Goal: Information Seeking & Learning: Learn about a topic

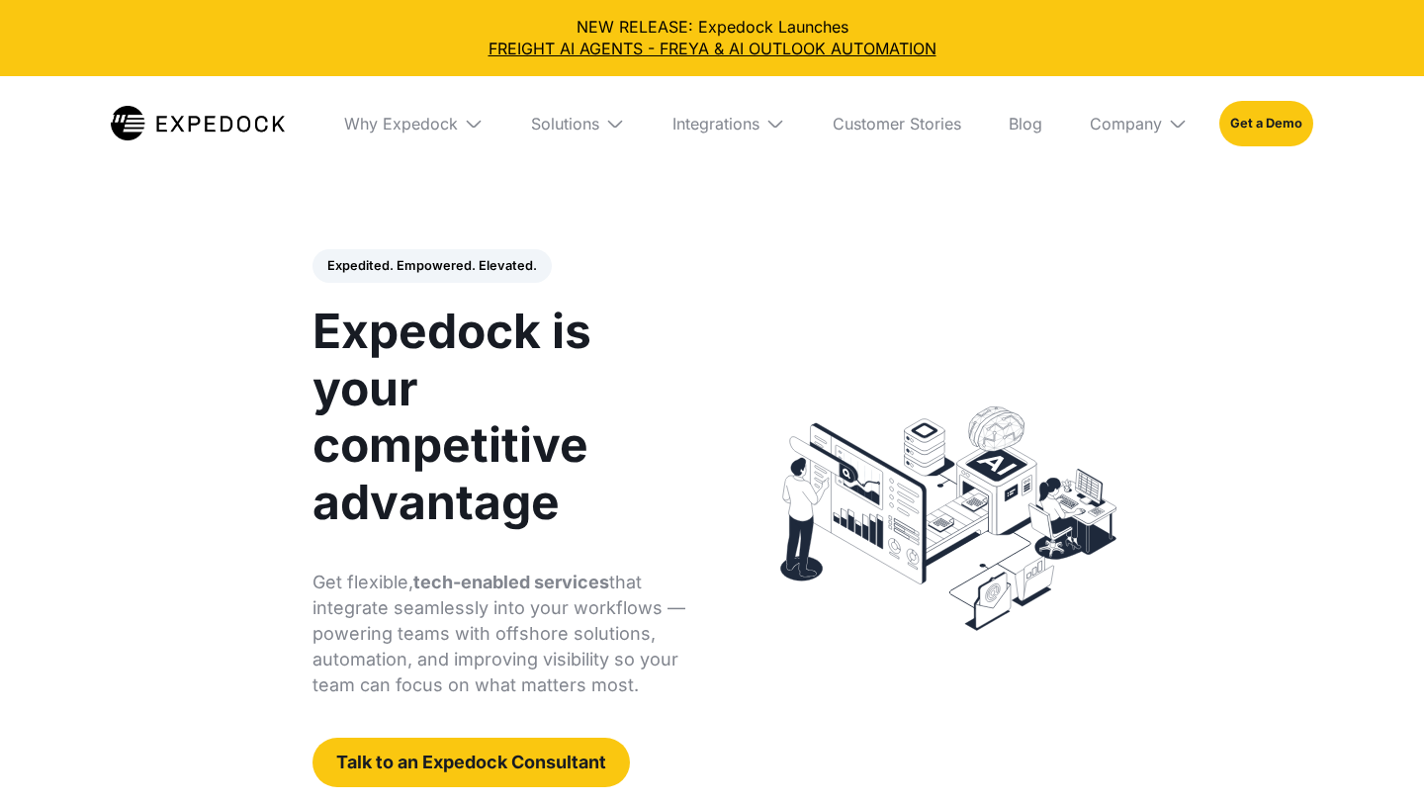
select select
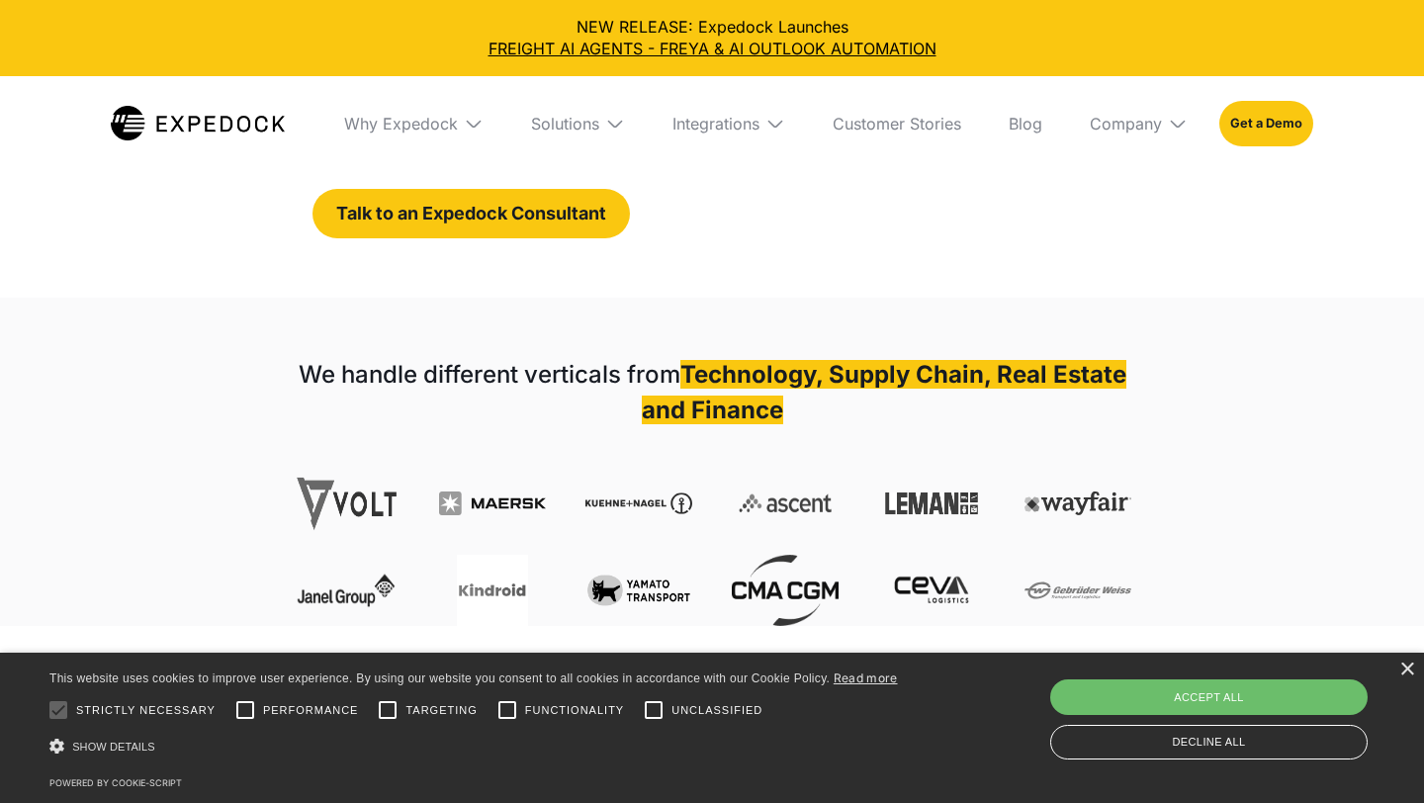
scroll to position [550, 0]
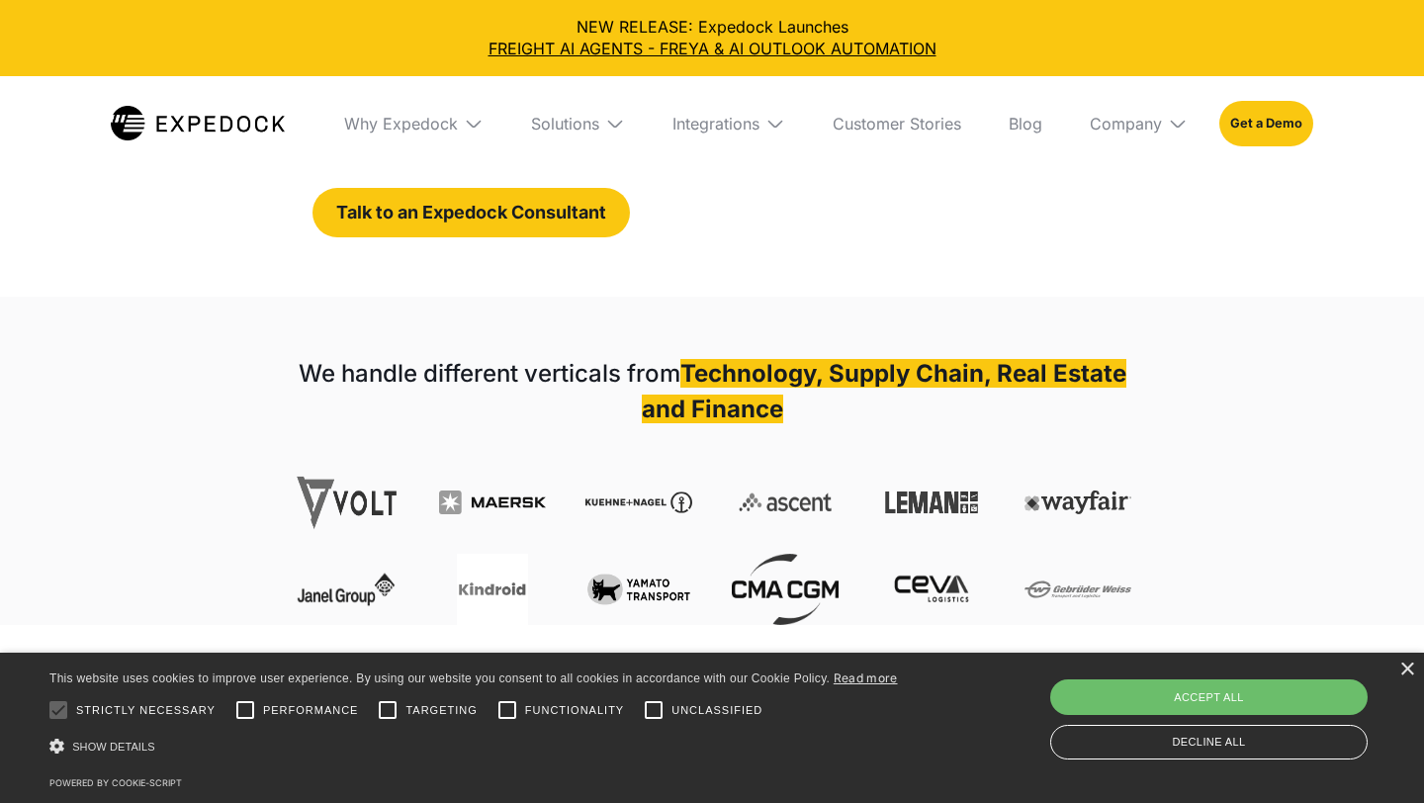
click at [1395, 672] on div "× This website uses cookies to improve user experience. By using our website yo…" at bounding box center [712, 728] width 1424 height 150
click at [1401, 669] on div "×" at bounding box center [1406, 670] width 15 height 15
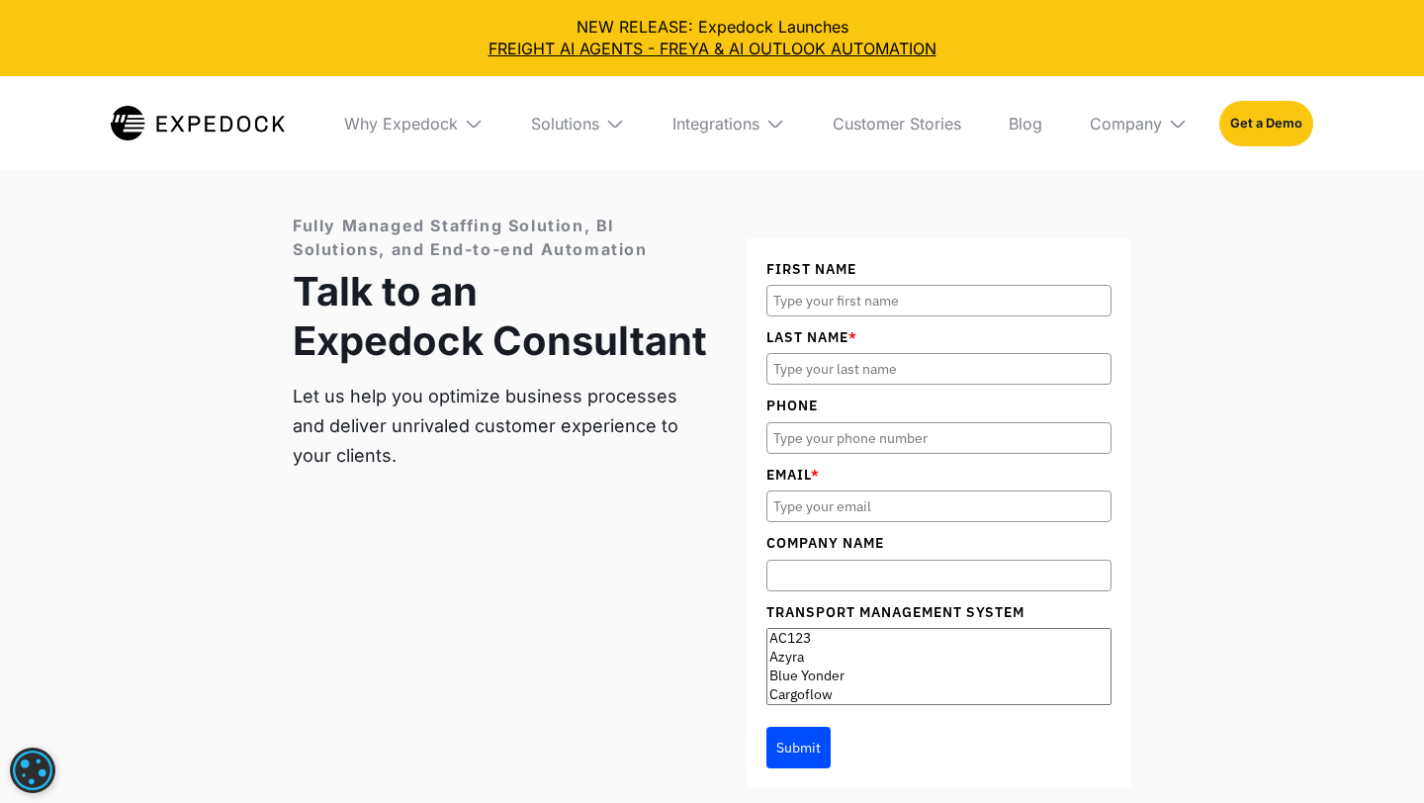
click at [474, 114] on img at bounding box center [474, 124] width 20 height 20
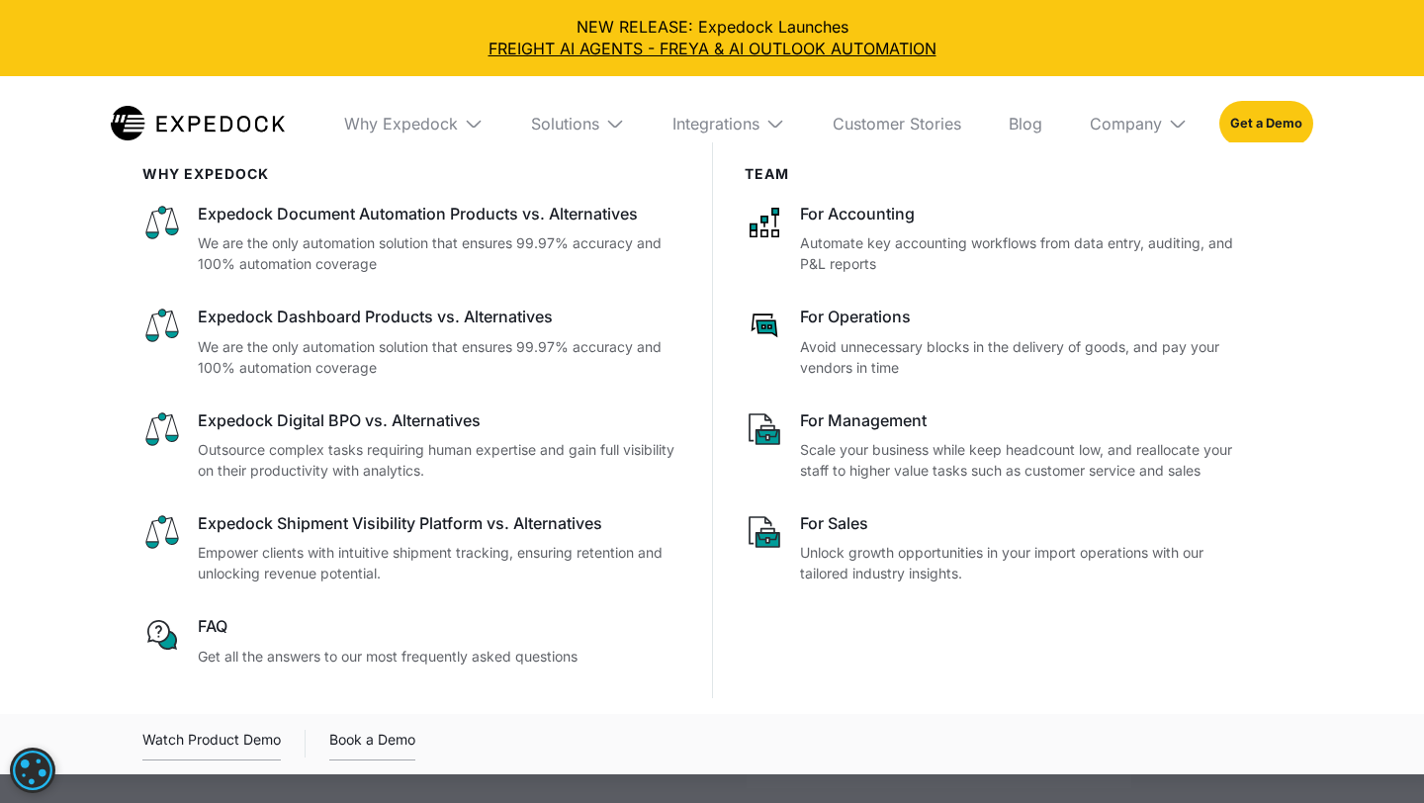
scroll to position [6398, 0]
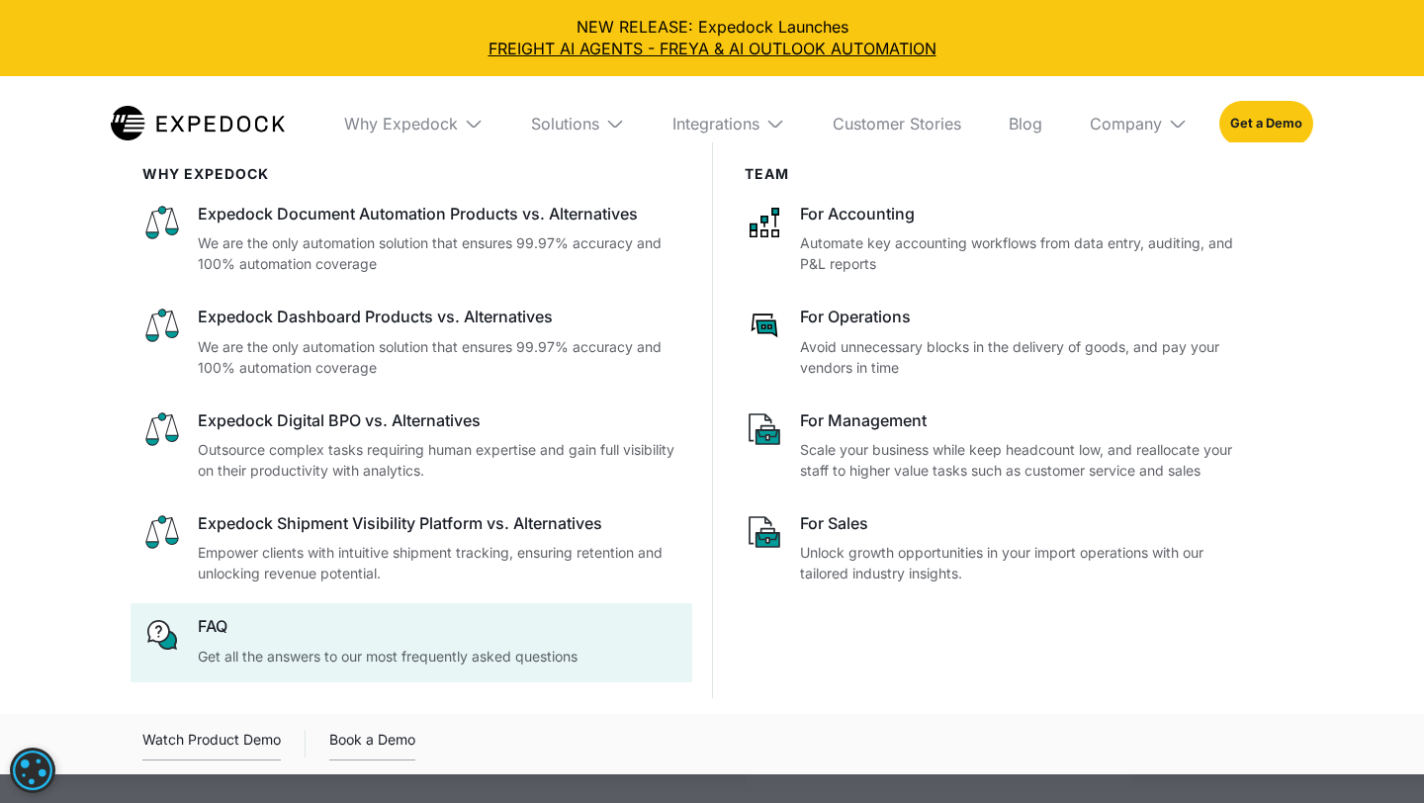
click at [598, 619] on div "FAQ" at bounding box center [439, 626] width 483 height 22
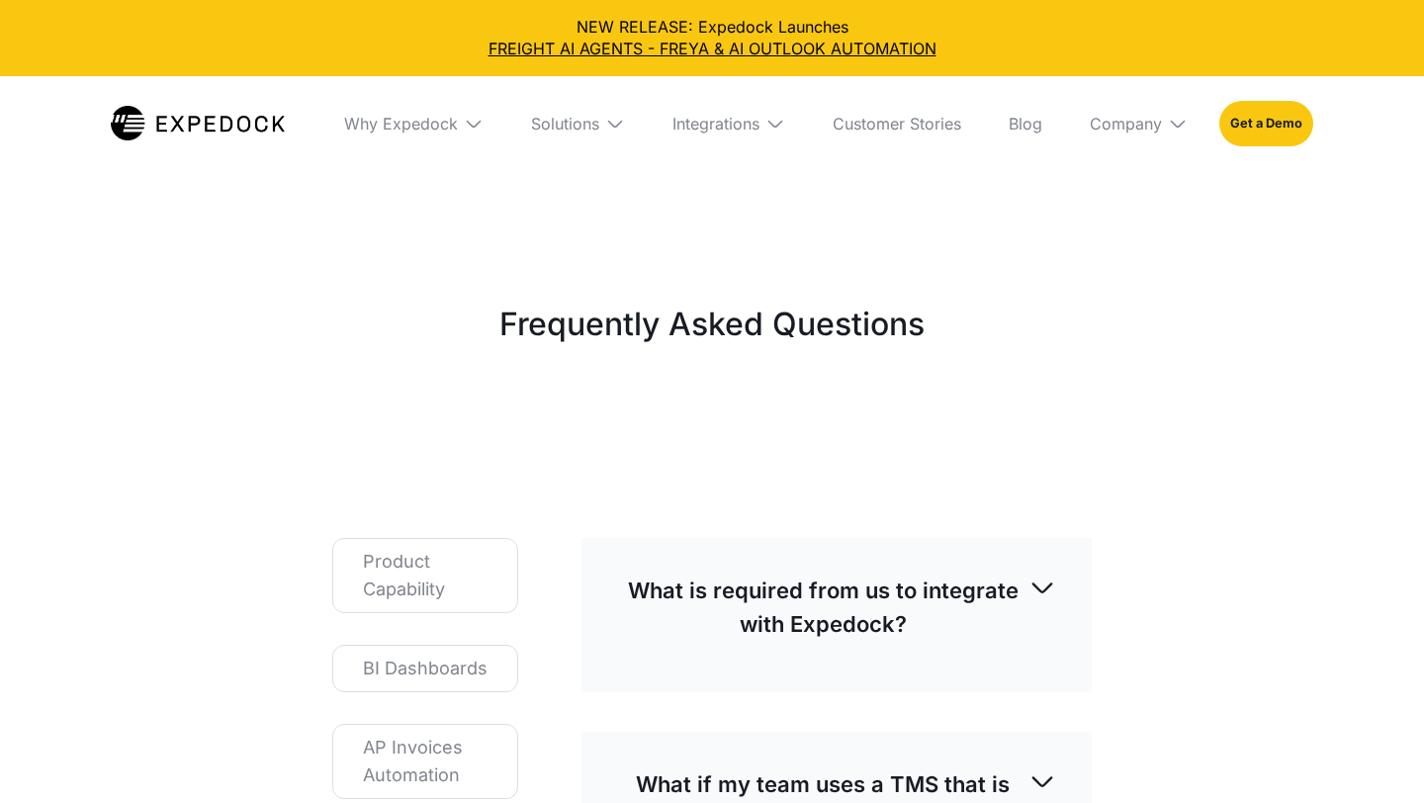
select select
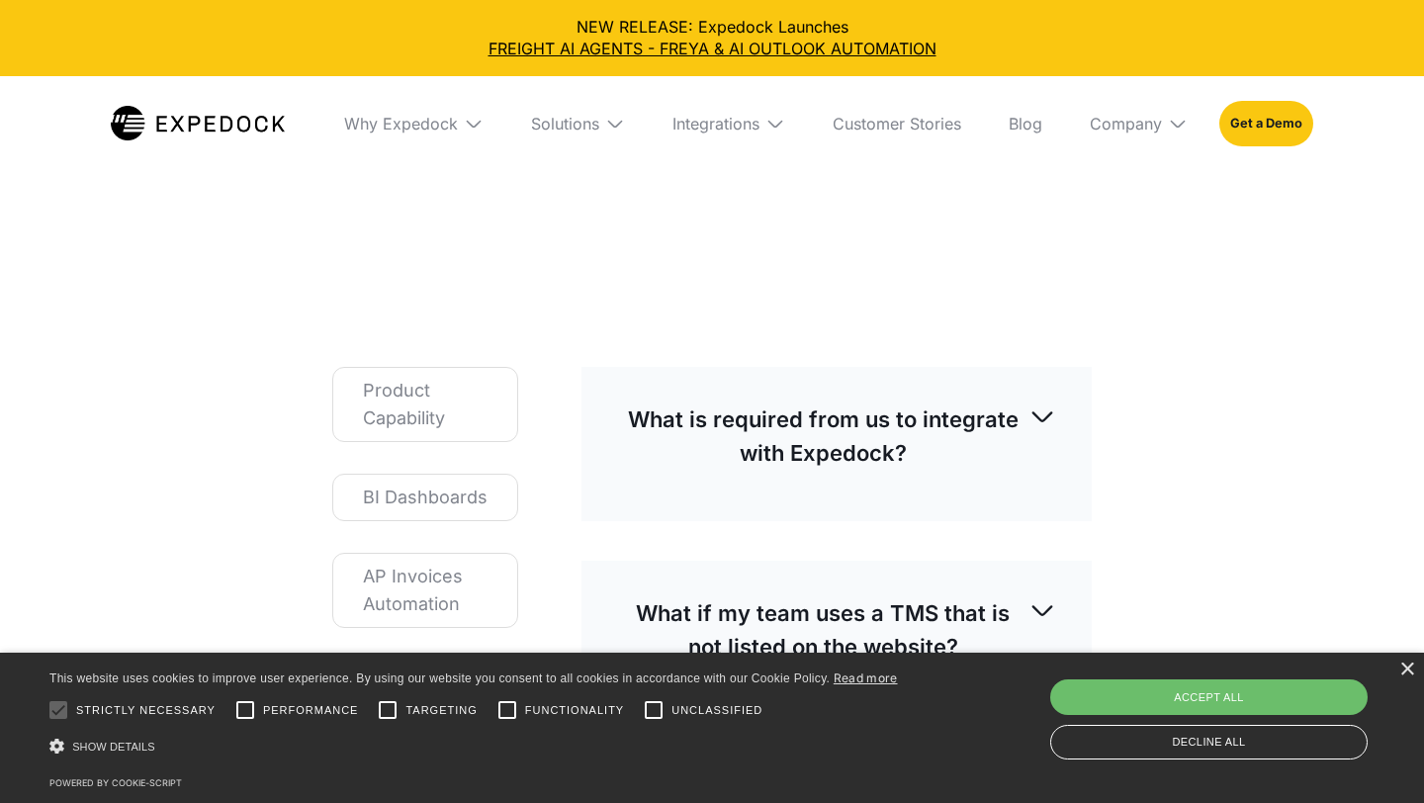
scroll to position [170, 0]
click at [1033, 426] on img at bounding box center [1043, 418] width 28 height 28
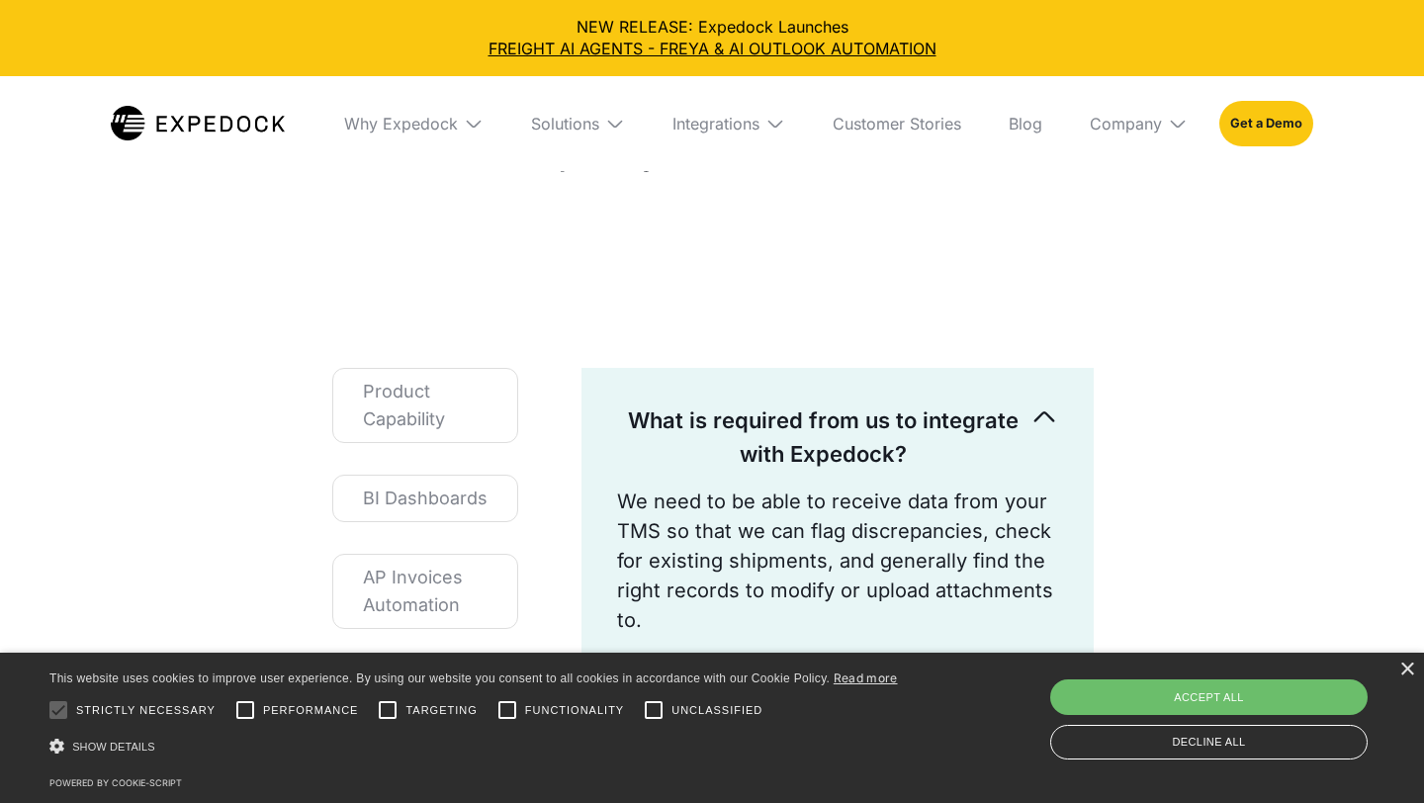
click at [1032, 426] on img at bounding box center [1045, 418] width 28 height 28
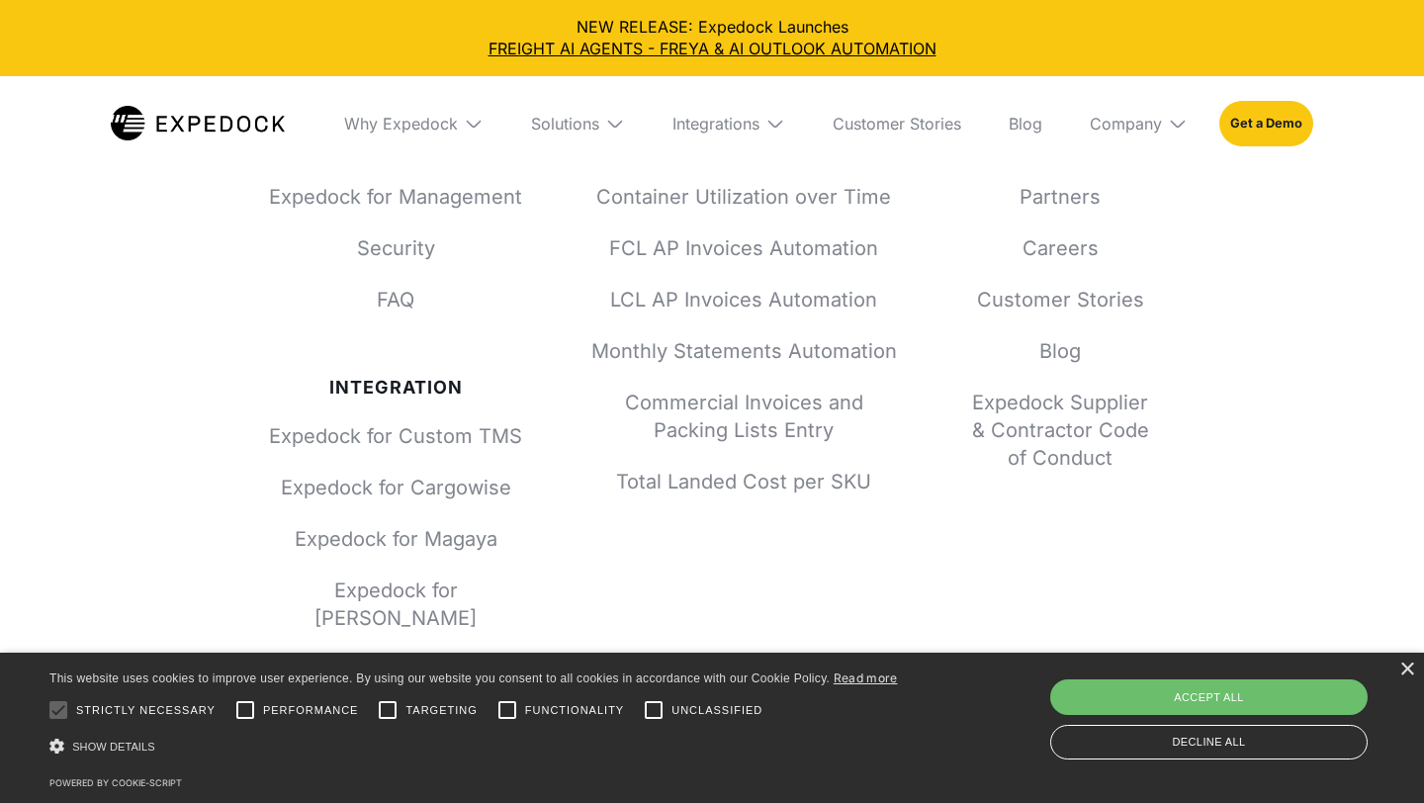
scroll to position [2745, 0]
